Goal: Navigation & Orientation: Find specific page/section

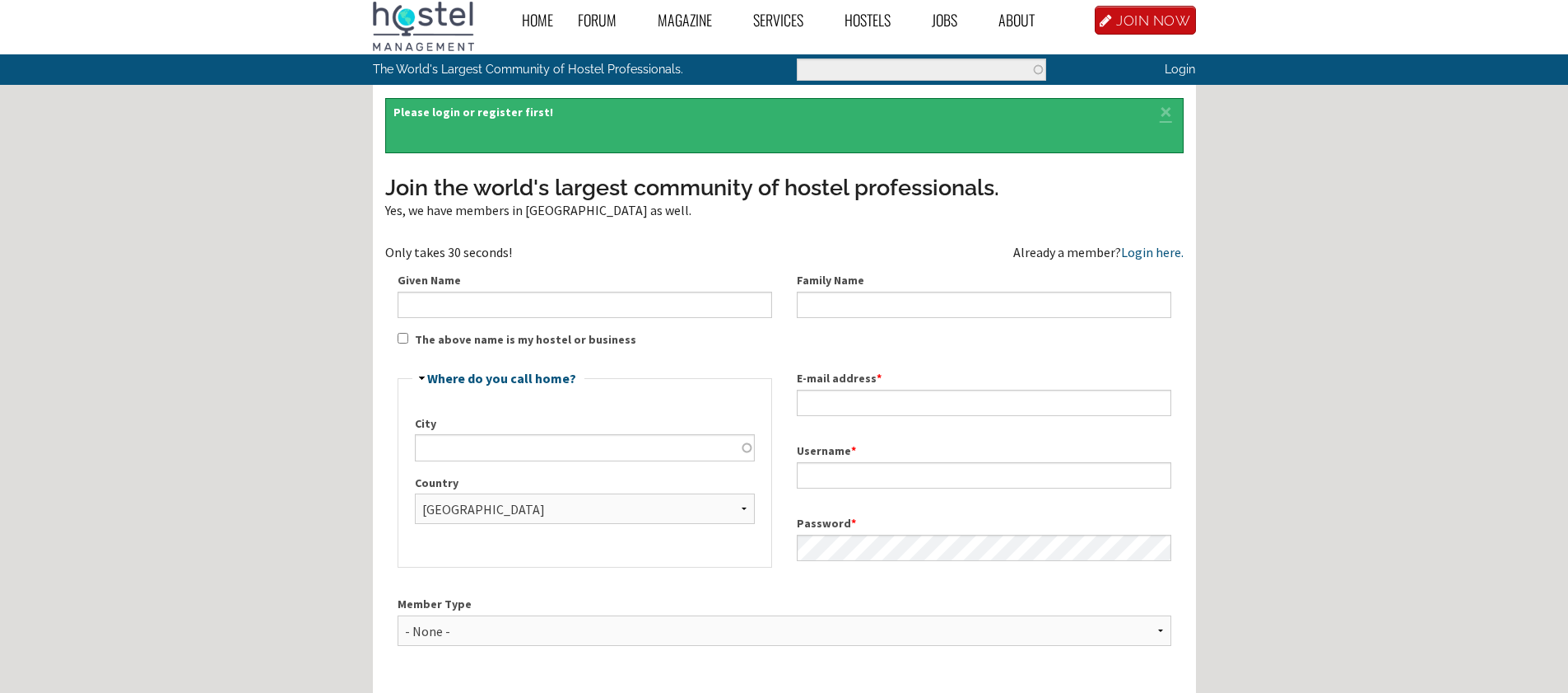
scroll to position [9, 0]
click at [1181, 60] on p "Login" at bounding box center [1127, 69] width 137 height 29
click at [1181, 67] on link "Login" at bounding box center [1179, 68] width 30 height 14
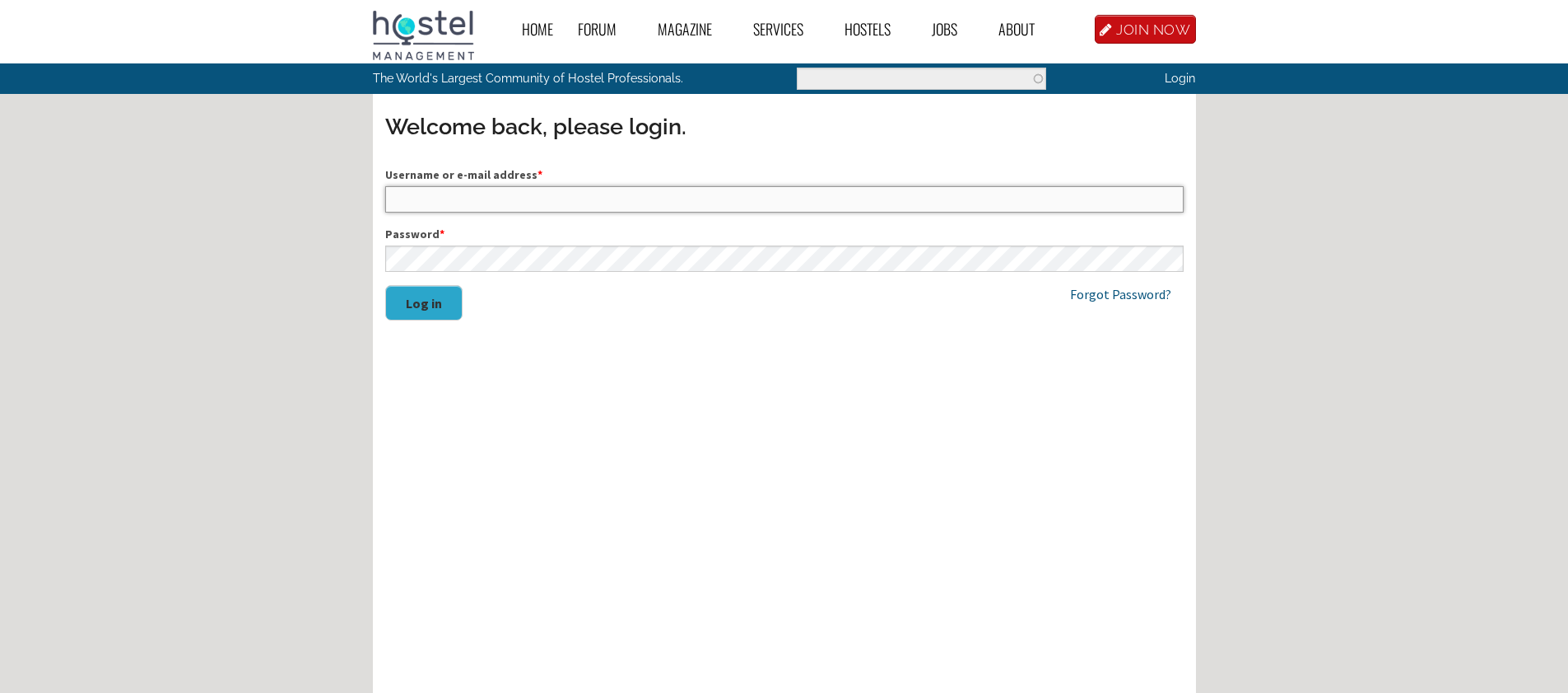
click at [426, 209] on input "Username or e-mail address *" at bounding box center [784, 199] width 799 height 27
type input "reservations@hostelofmaine.com"
click at [424, 298] on button "Log in" at bounding box center [424, 302] width 78 height 36
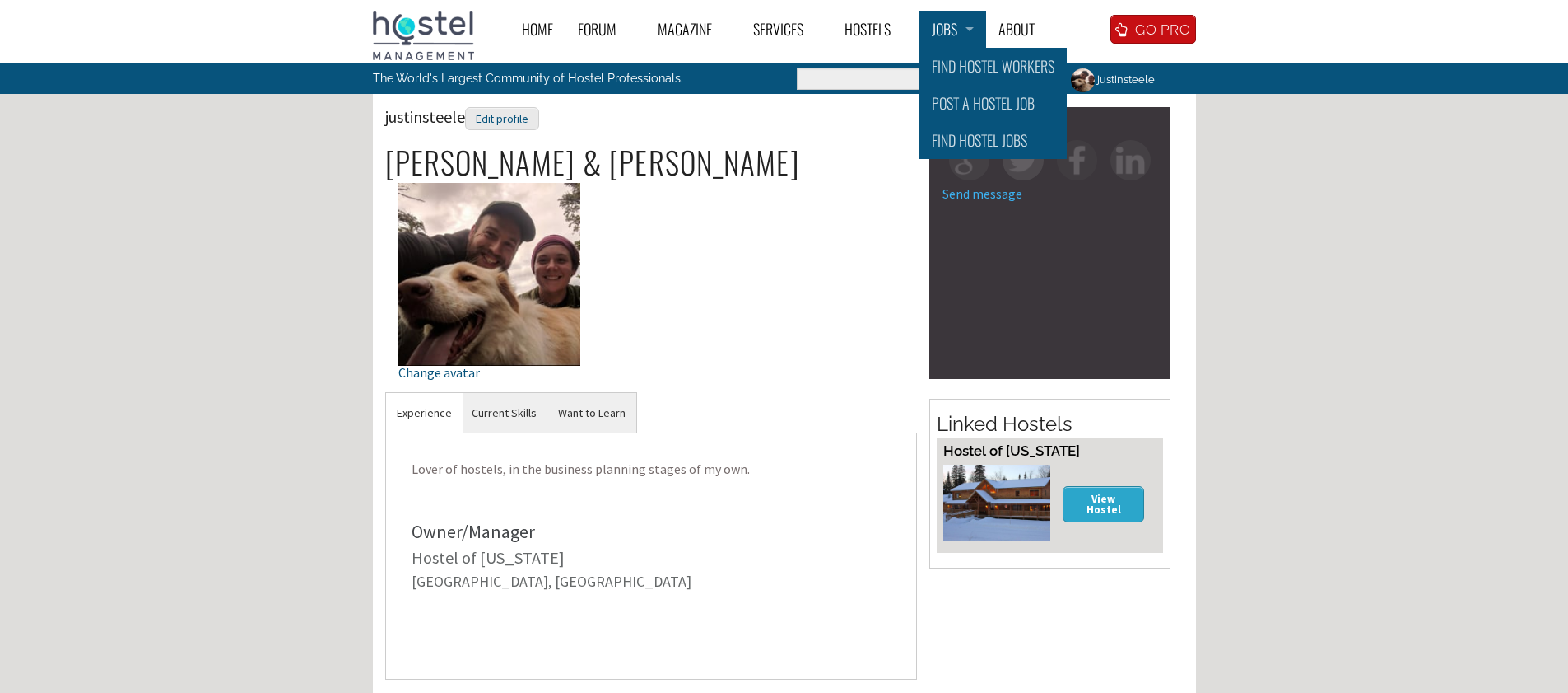
click at [940, 42] on link "Jobs" at bounding box center [952, 29] width 67 height 37
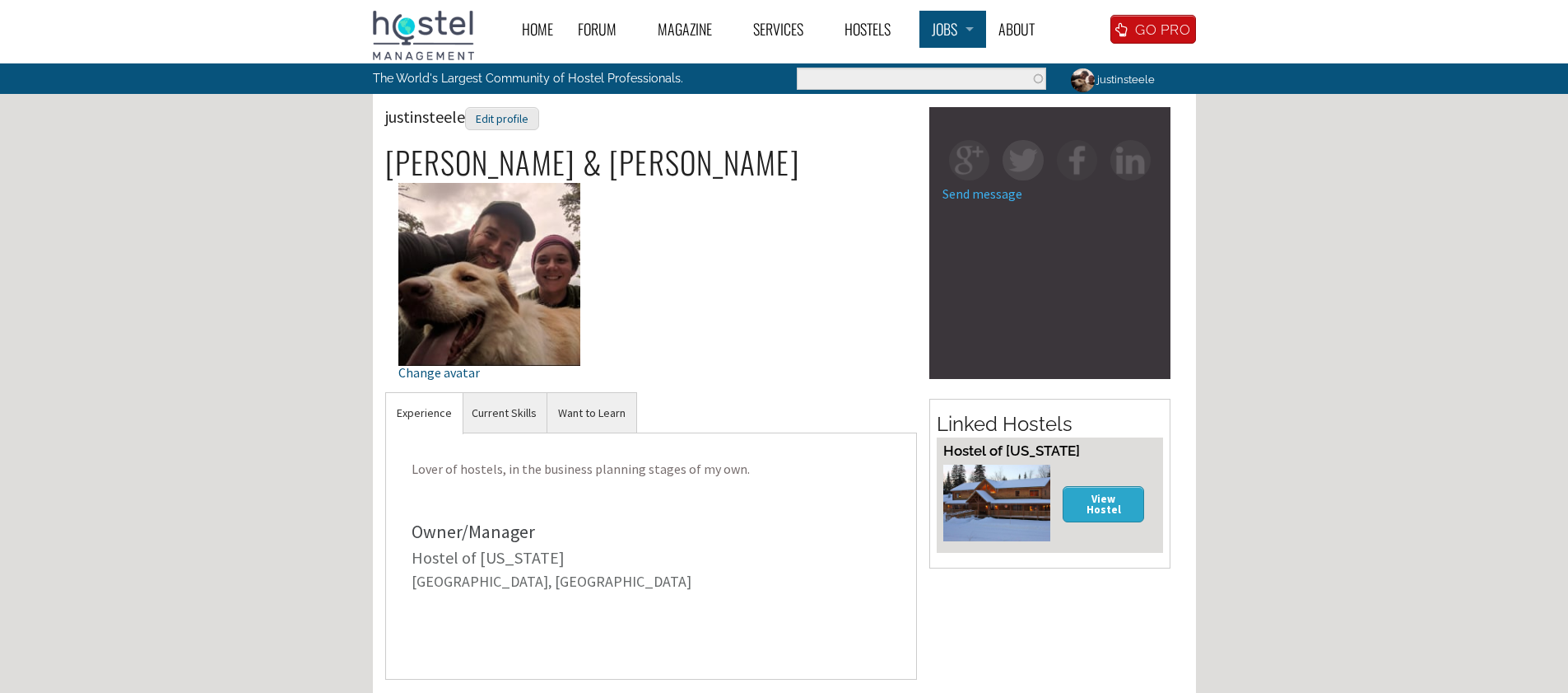
click at [969, 135] on div "Home Forum « Back Forum Forums Index « Back Forums Index New Posts Recent Activ…" at bounding box center [784, 500] width 1568 height 1001
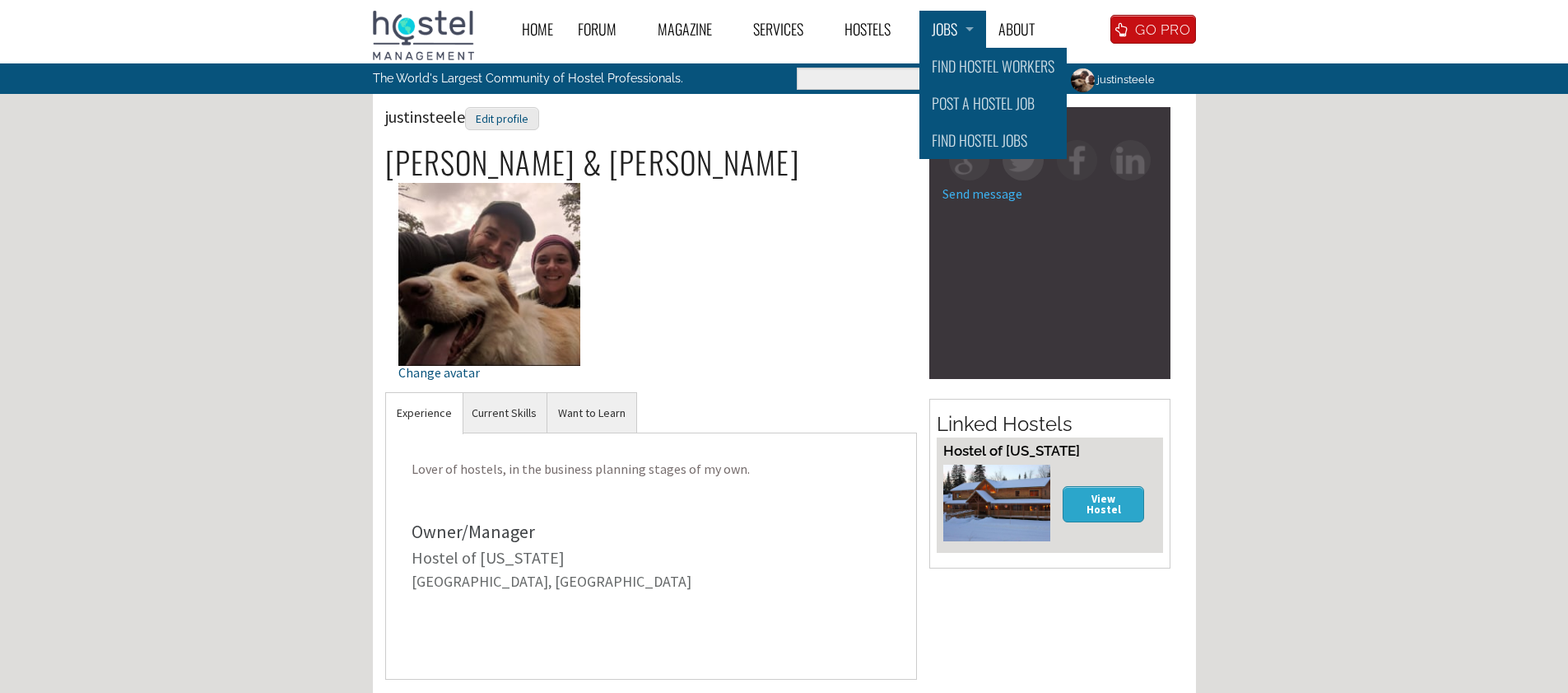
click at [972, 12] on link "Jobs" at bounding box center [952, 29] width 67 height 37
click at [986, 139] on link "Find Hostel Jobs" at bounding box center [993, 140] width 147 height 37
